Goal: Find specific page/section: Find specific page/section

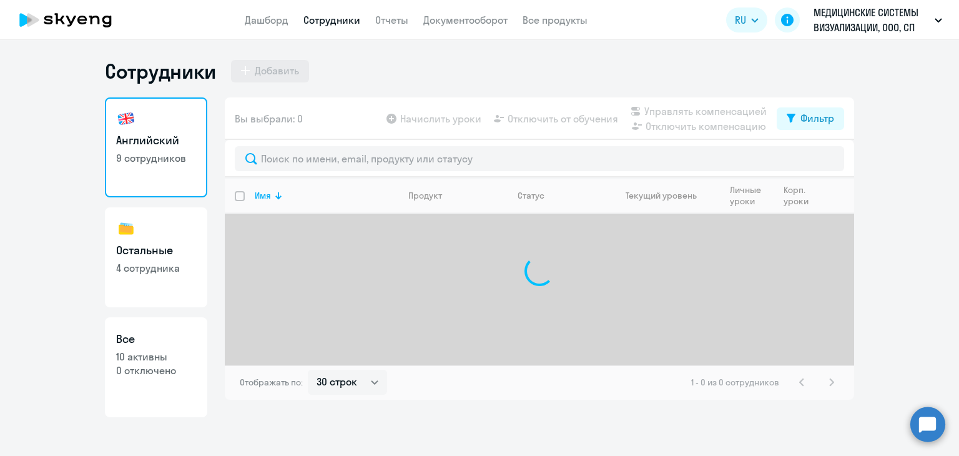
select select "30"
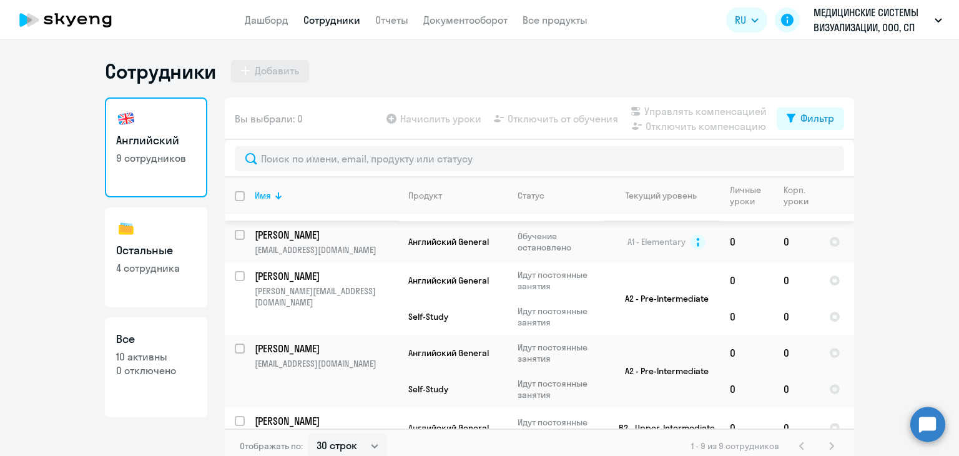
scroll to position [240, 0]
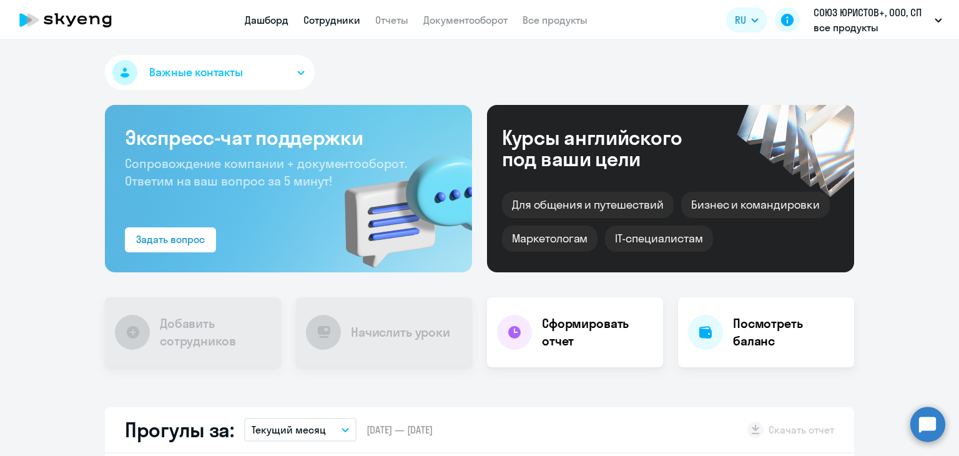
click at [350, 23] on link "Сотрудники" at bounding box center [332, 20] width 57 height 12
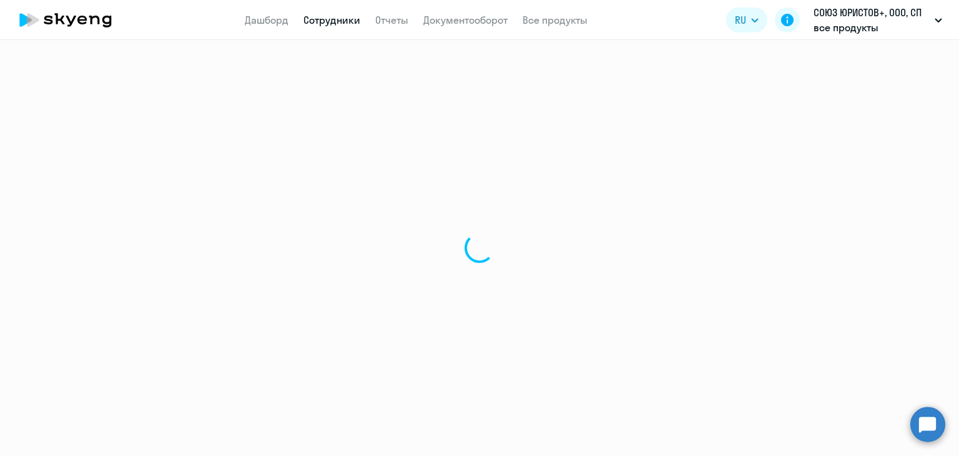
select select "30"
